Goal: Task Accomplishment & Management: Use online tool/utility

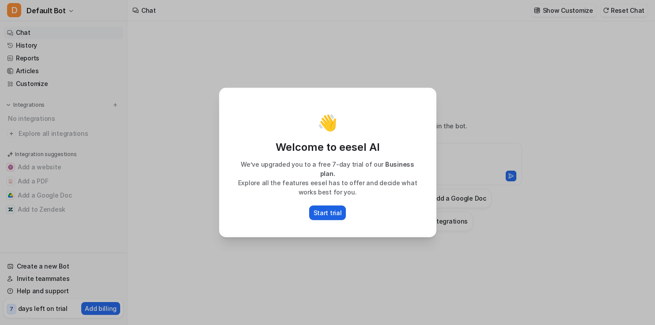
type textarea "**********"
click at [205, 192] on div "👋 Welcome to eesel AI We’ve upgraded you to a free 7-day trial of our Business …" at bounding box center [327, 162] width 655 height 325
click at [336, 211] on p "Start trial" at bounding box center [327, 212] width 28 height 9
